Goal: Navigation & Orientation: Find specific page/section

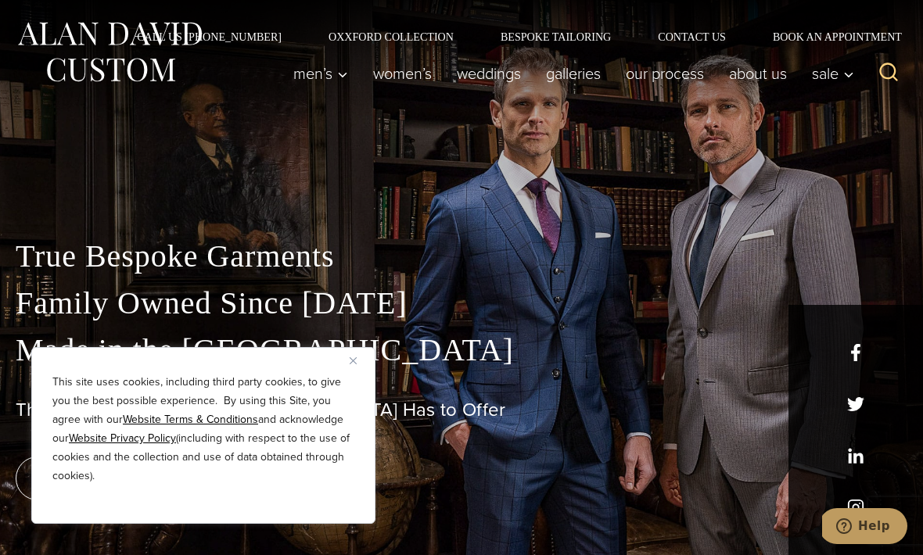
click at [362, 357] on button "Close" at bounding box center [359, 360] width 19 height 19
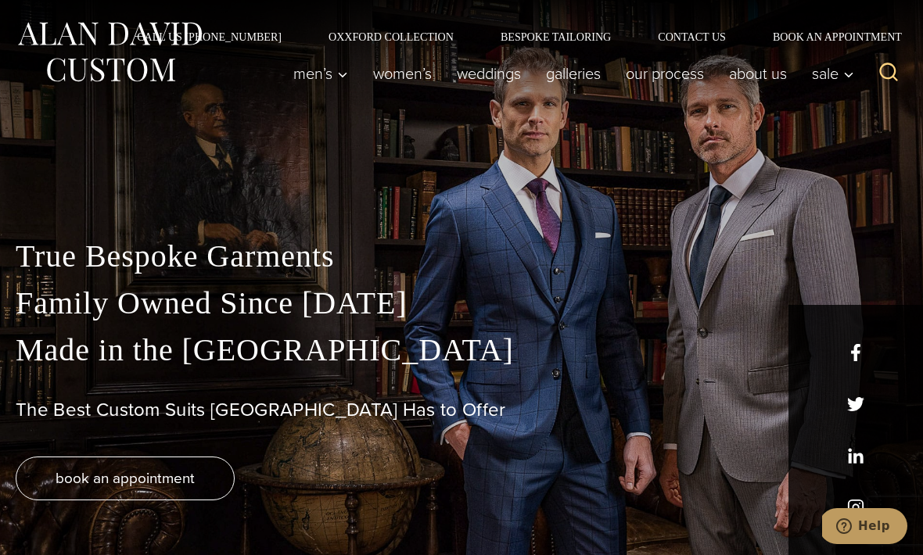
click at [680, 77] on link "Our Process" at bounding box center [664, 73] width 103 height 31
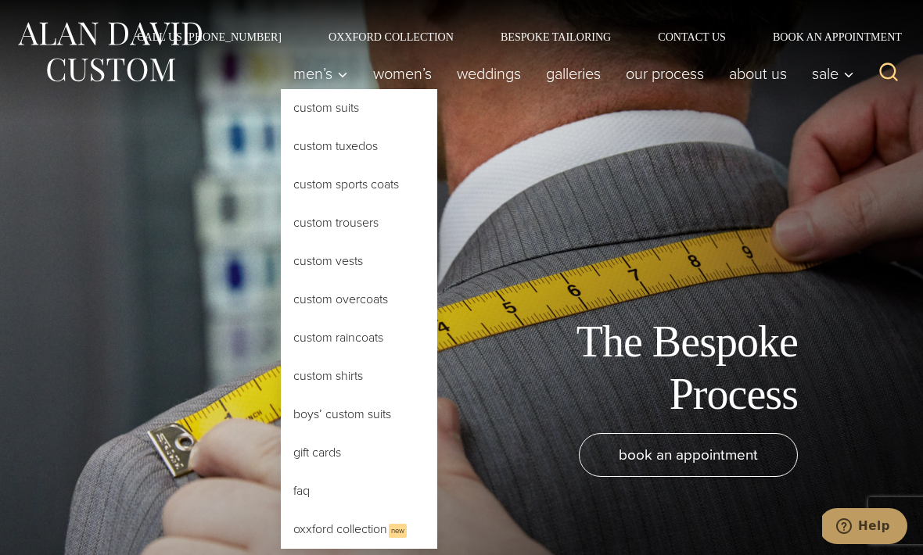
click at [339, 176] on link "Custom Sports Coats" at bounding box center [359, 185] width 156 height 38
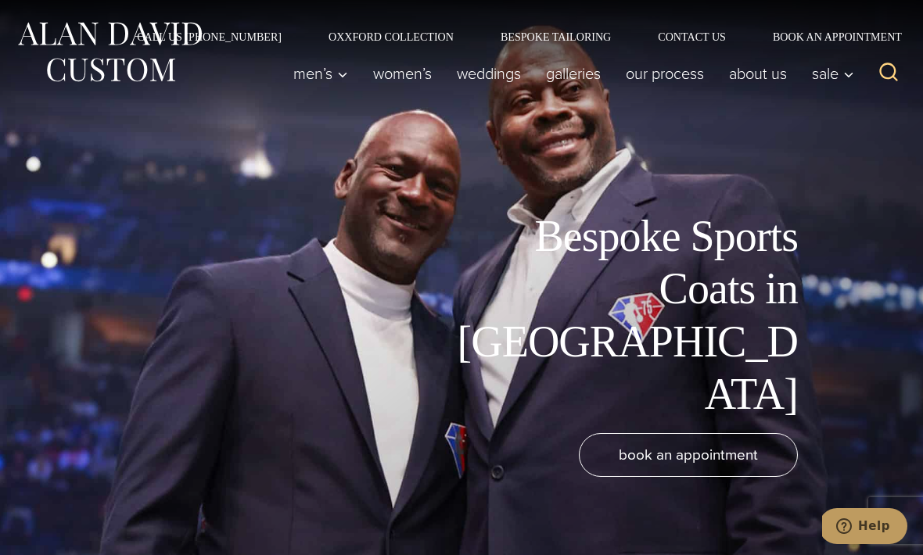
click at [435, 33] on link "Oxxford Collection" at bounding box center [391, 36] width 172 height 11
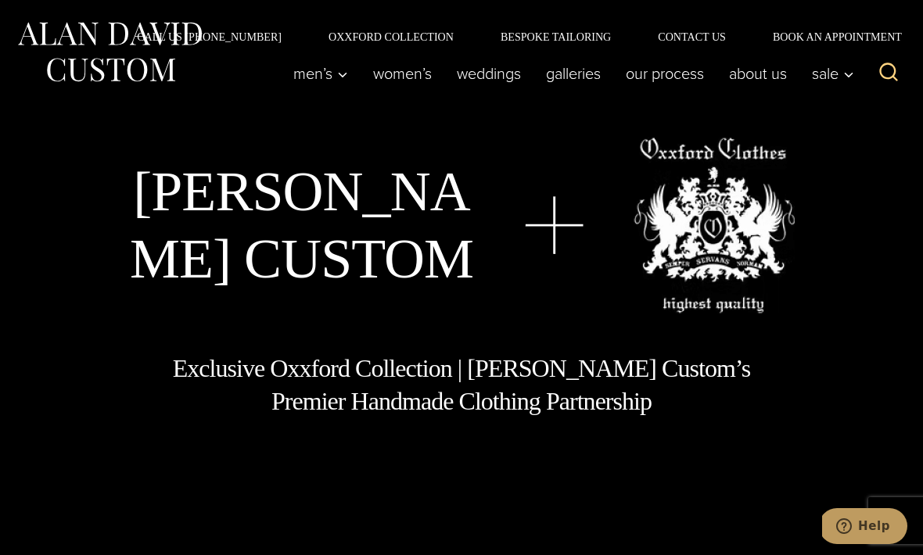
click at [583, 71] on link "Galleries" at bounding box center [573, 73] width 80 height 31
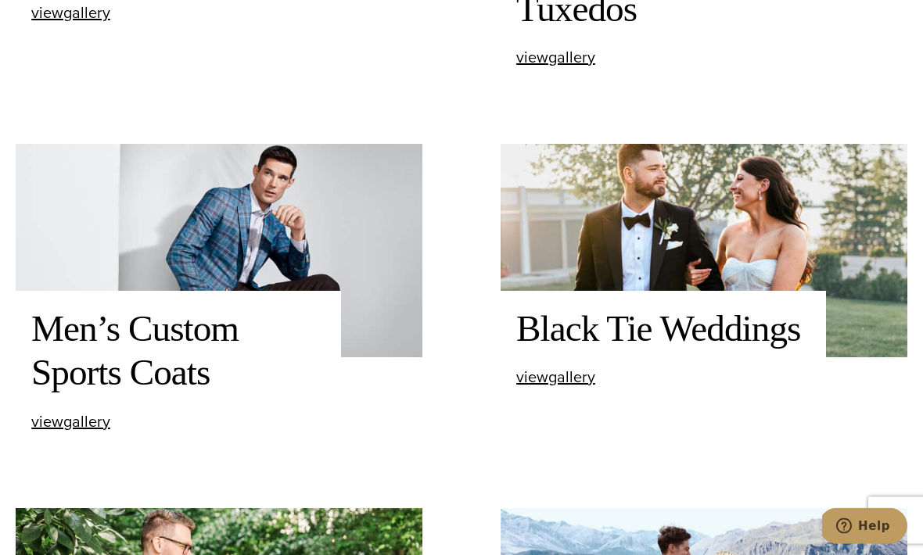
scroll to position [835, 0]
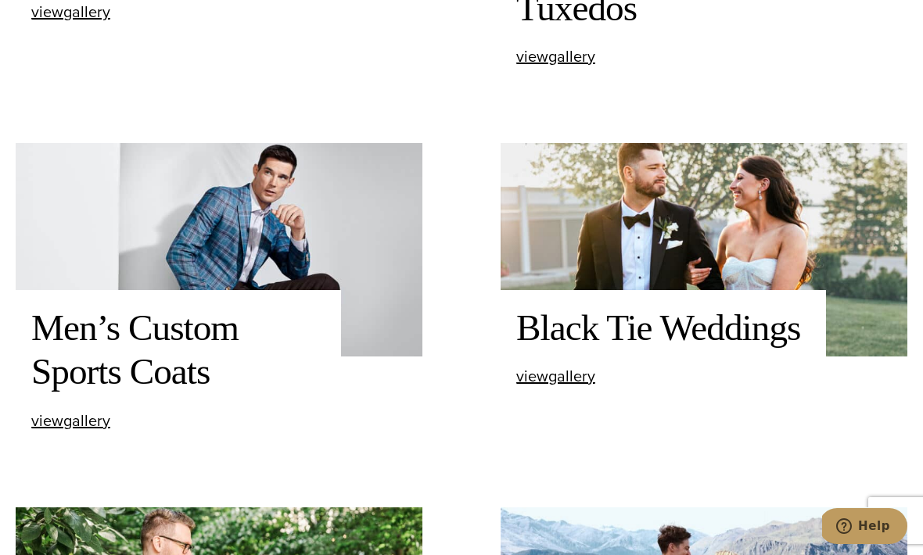
click at [88, 433] on span "view Men’s Custom Sports Coats gallery" at bounding box center [70, 420] width 79 height 23
